Goal: Find specific page/section: Find specific page/section

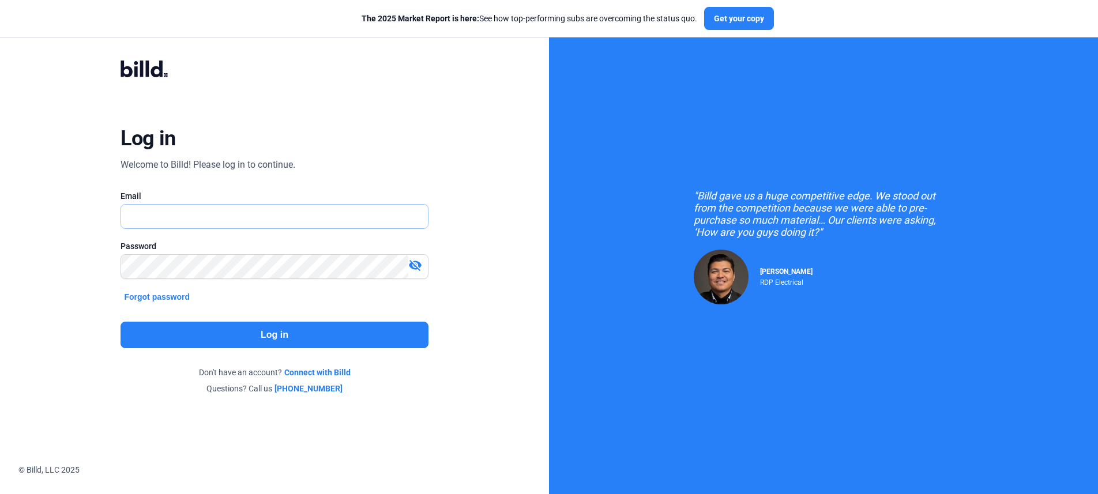
click at [287, 205] on input "text" at bounding box center [274, 217] width 306 height 24
type input "[PERSON_NAME][EMAIL_ADDRESS][DOMAIN_NAME]"
click at [319, 324] on button "Log in" at bounding box center [274, 335] width 307 height 27
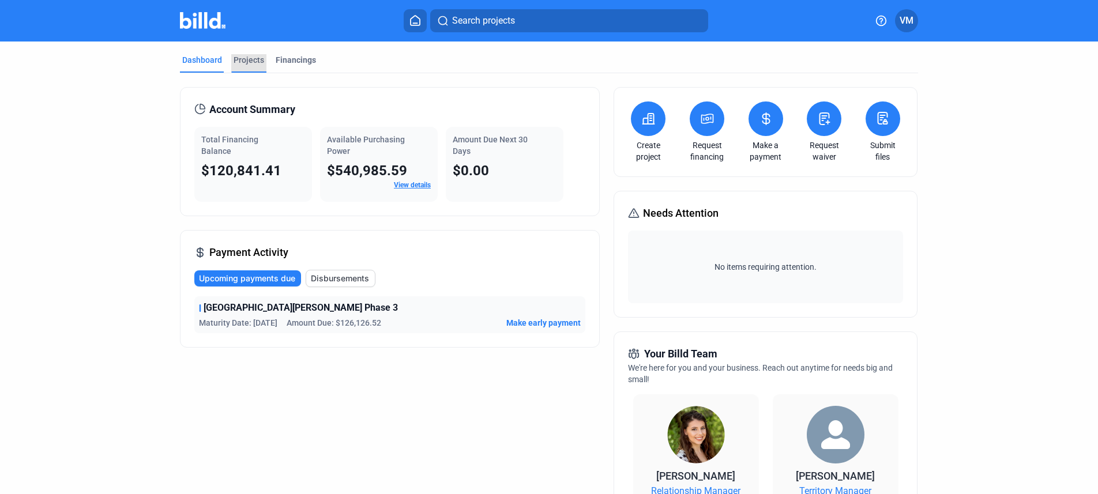
click at [247, 62] on div "Projects" at bounding box center [249, 60] width 31 height 12
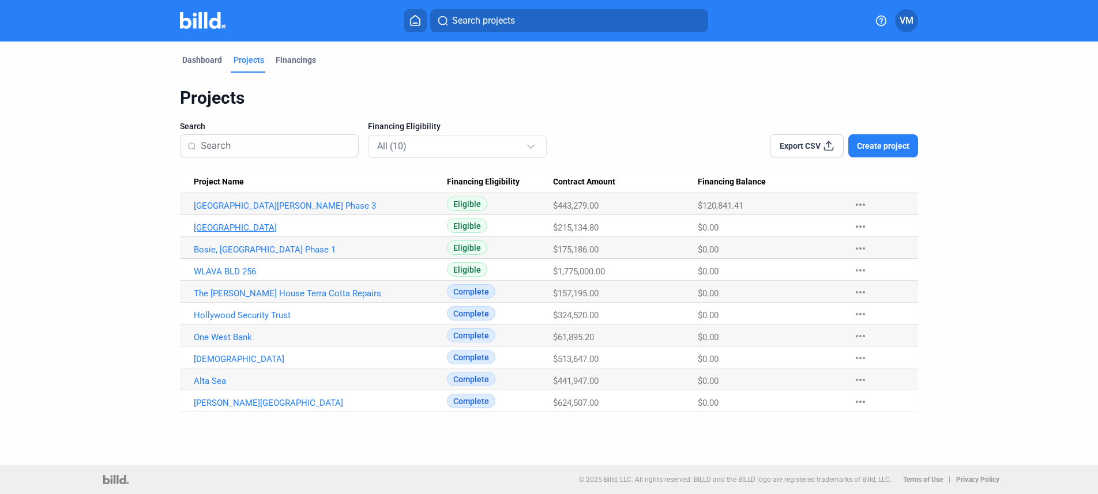
click at [217, 211] on link "[GEOGRAPHIC_DATA]" at bounding box center [320, 206] width 253 height 10
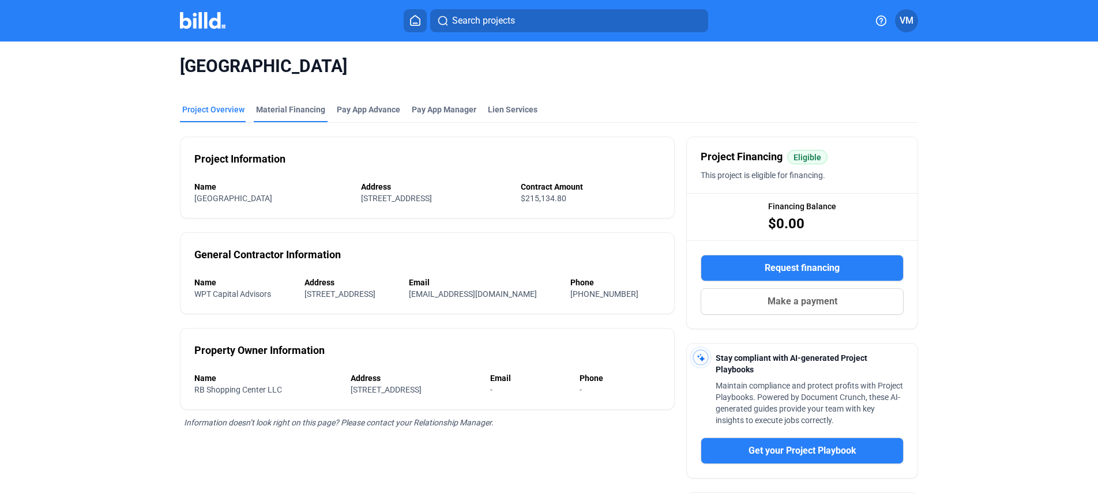
click at [314, 111] on div "Material Financing" at bounding box center [290, 110] width 69 height 12
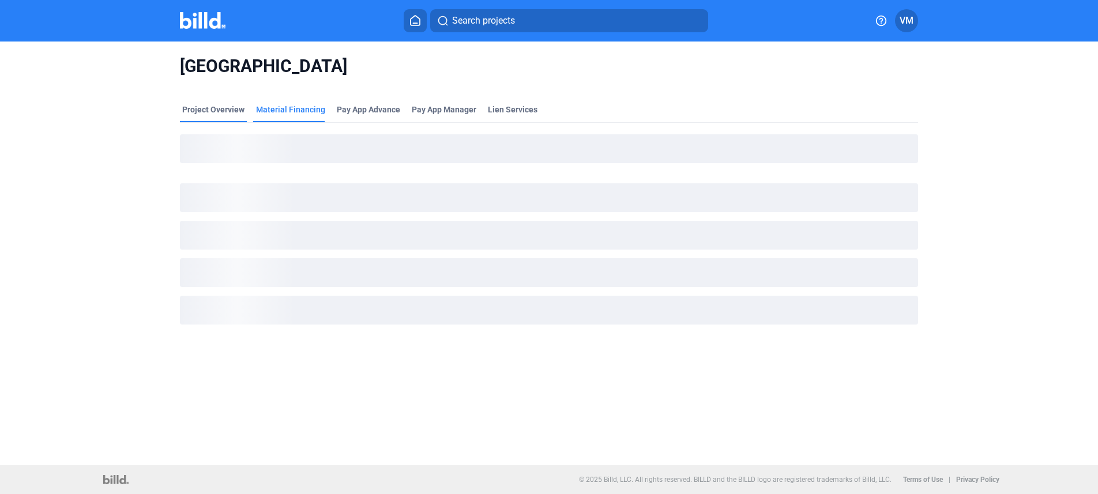
click at [219, 113] on div "Project Overview" at bounding box center [213, 110] width 62 height 12
